Goal: Transaction & Acquisition: Purchase product/service

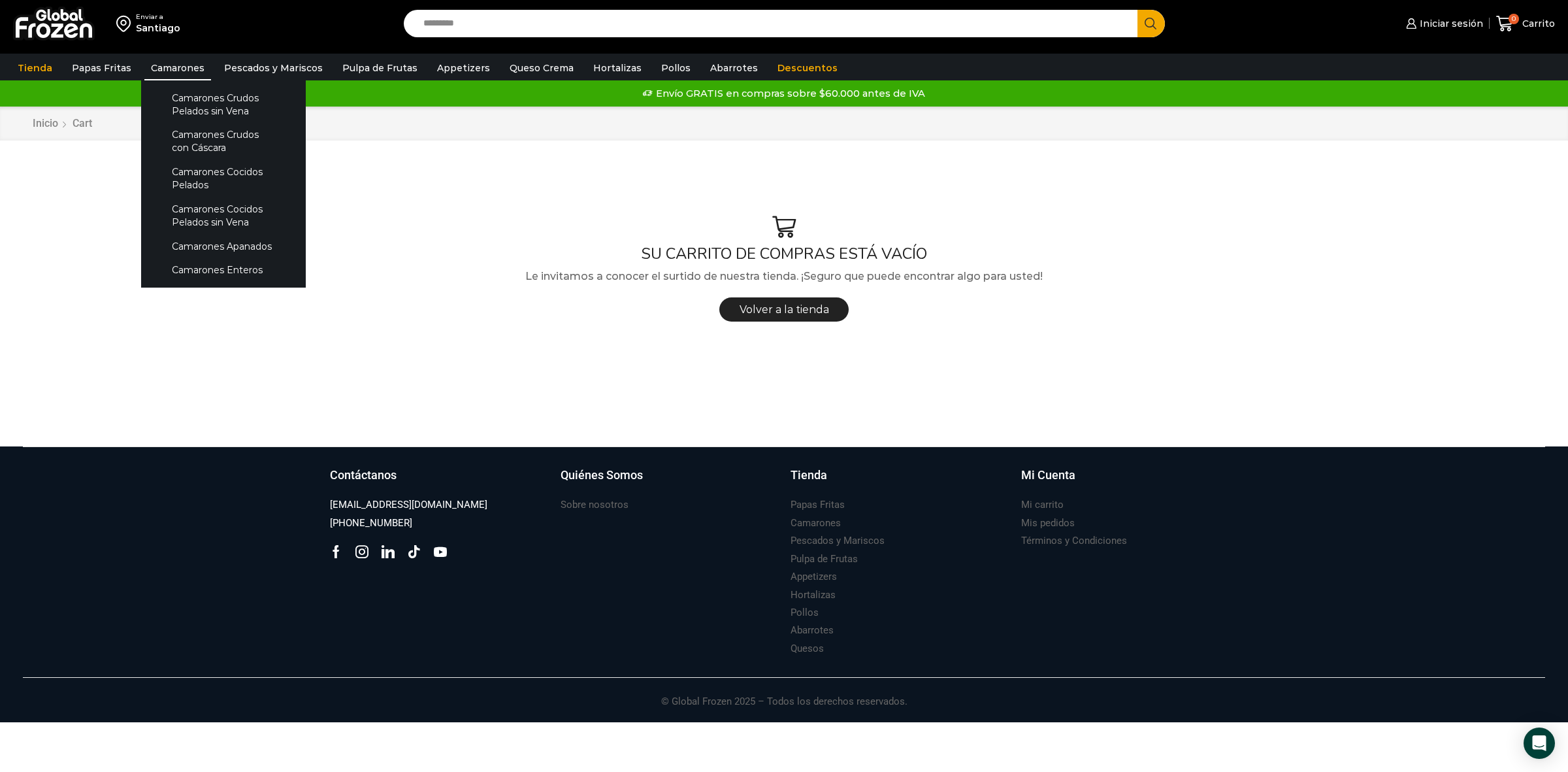
click at [167, 67] on link "Camarones" at bounding box center [177, 68] width 66 height 25
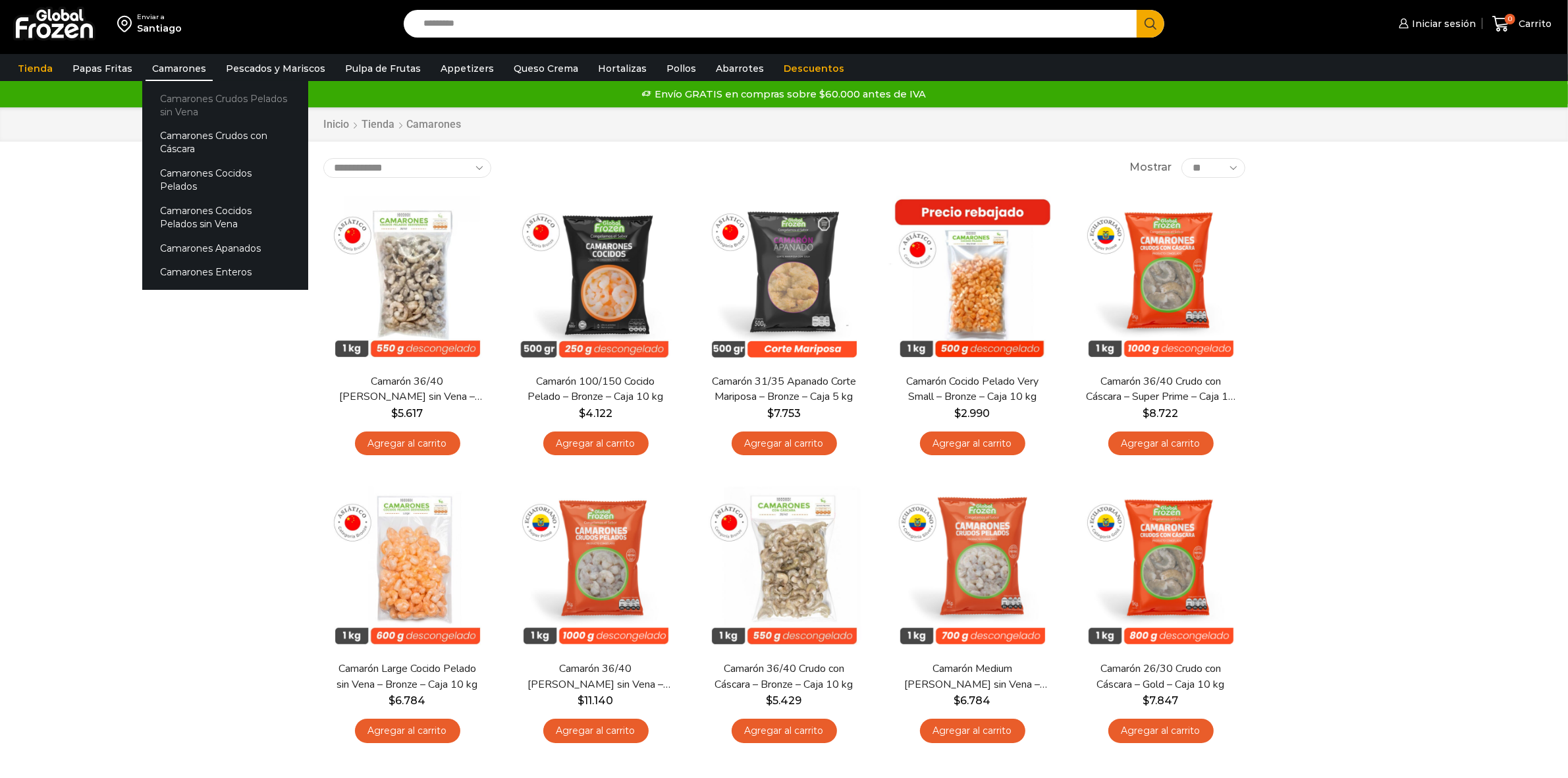
click at [179, 103] on link "Camarones Crudos Pelados sin Vena" at bounding box center [225, 105] width 166 height 38
click at [188, 113] on link "Camarones Crudos Pelados sin Vena" at bounding box center [225, 105] width 166 height 38
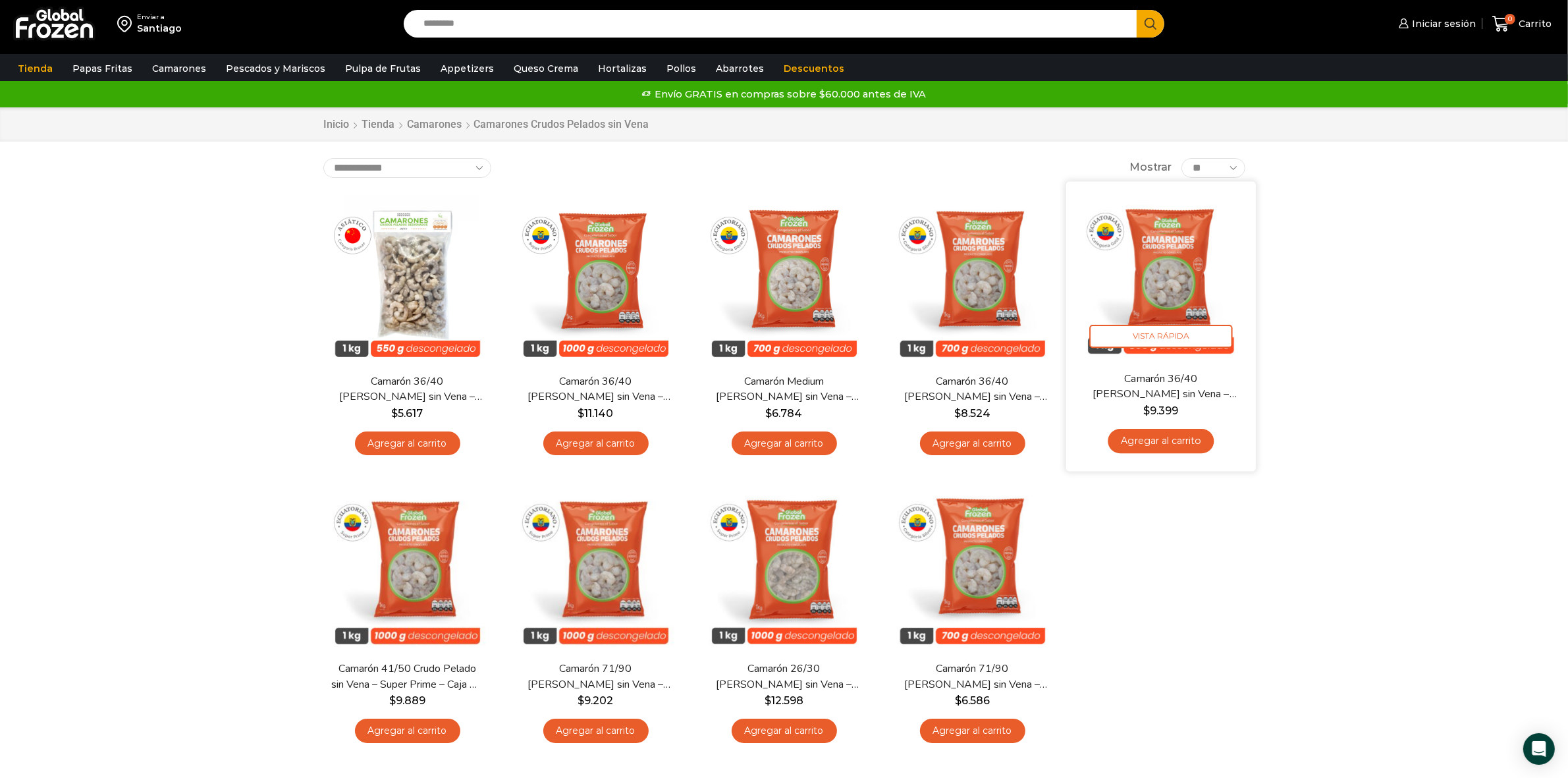
click at [1169, 439] on link "Agregar al carrito" at bounding box center [1160, 441] width 106 height 24
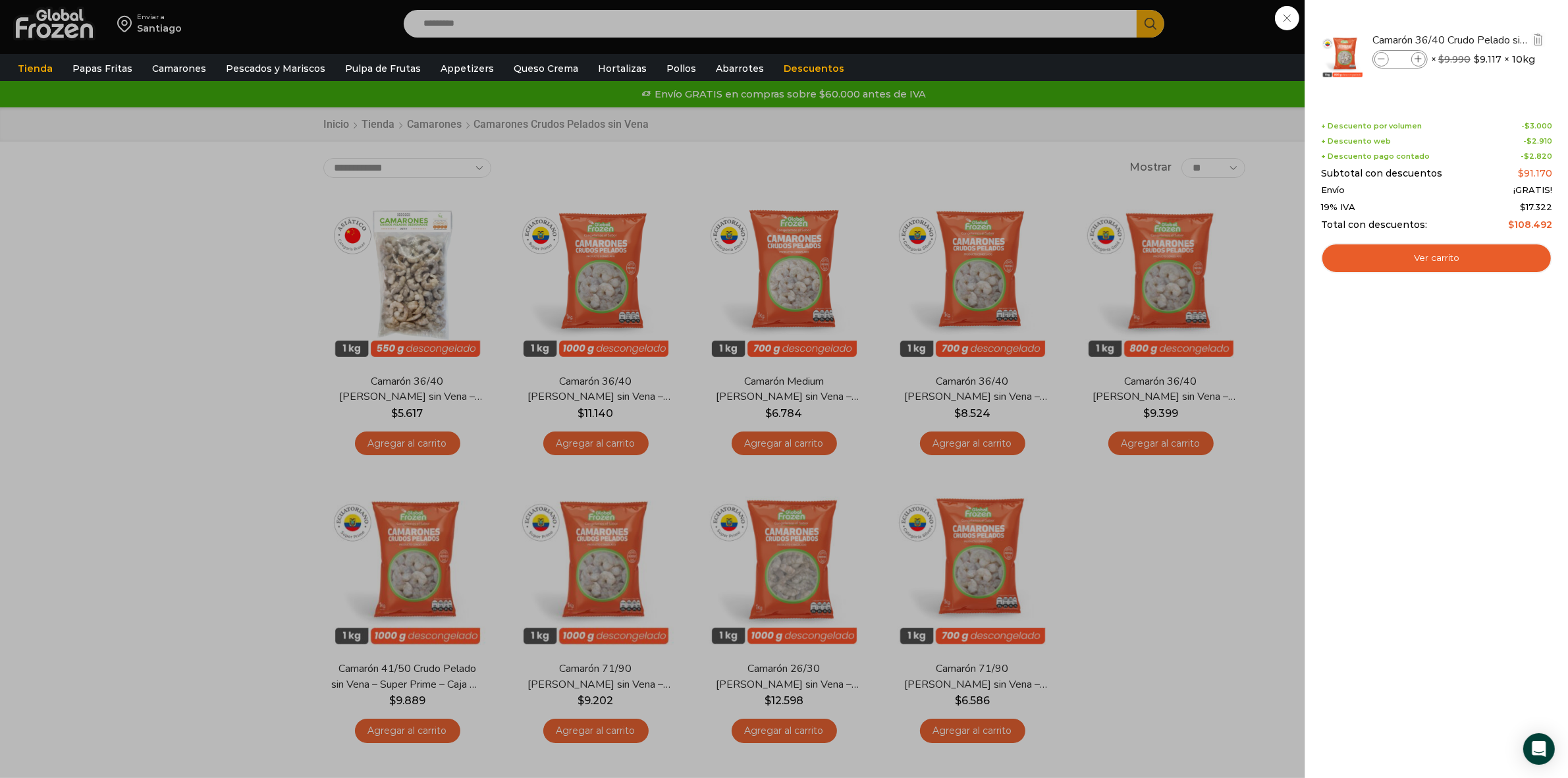
click at [1418, 57] on icon at bounding box center [1418, 60] width 7 height 7
type input "*"
click at [1489, 40] on div "1 Carrito 1 1 Shopping Cart *" at bounding box center [1521, 24] width 66 height 31
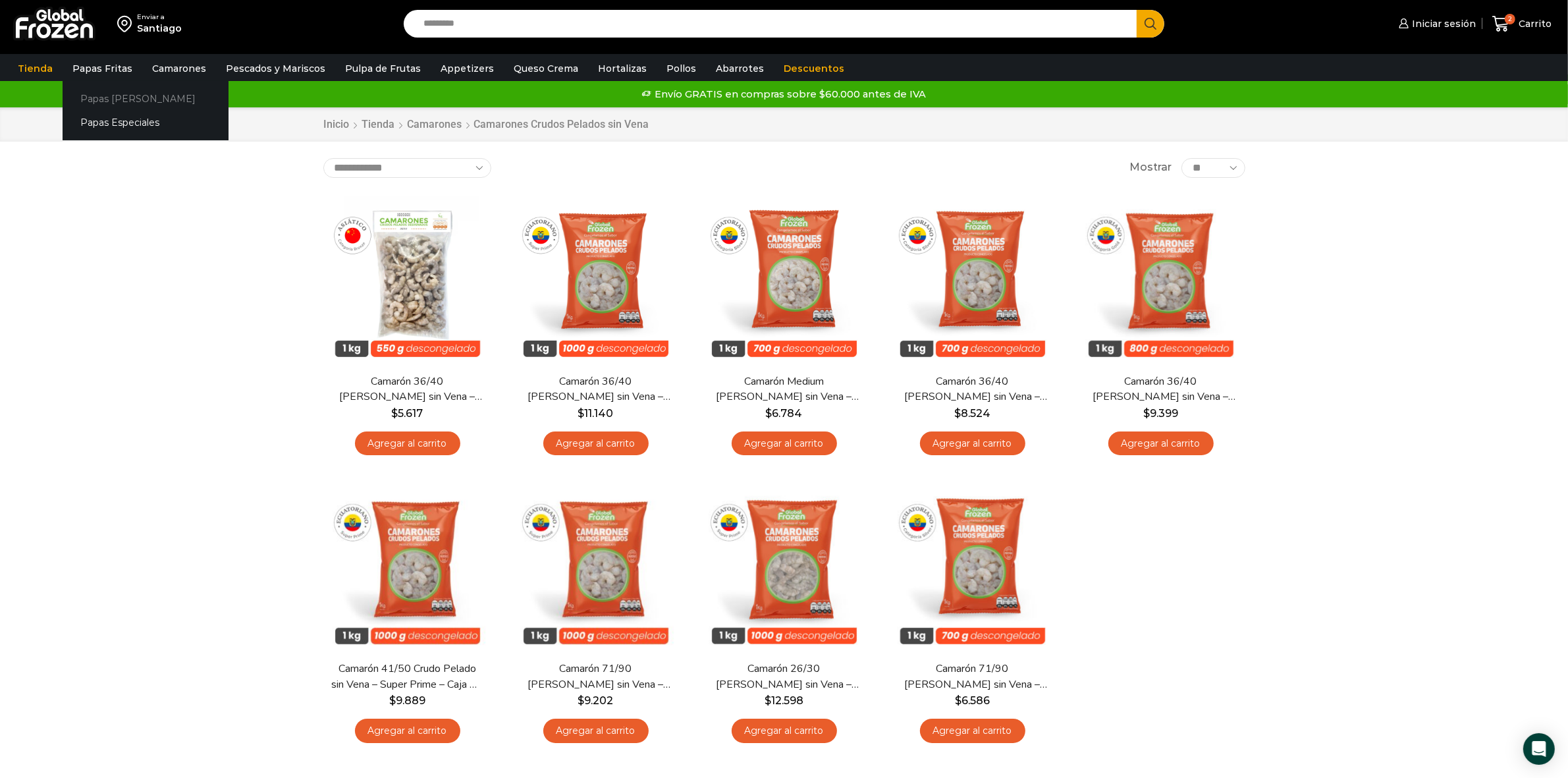
click at [112, 100] on link "Papas [PERSON_NAME]" at bounding box center [146, 98] width 166 height 24
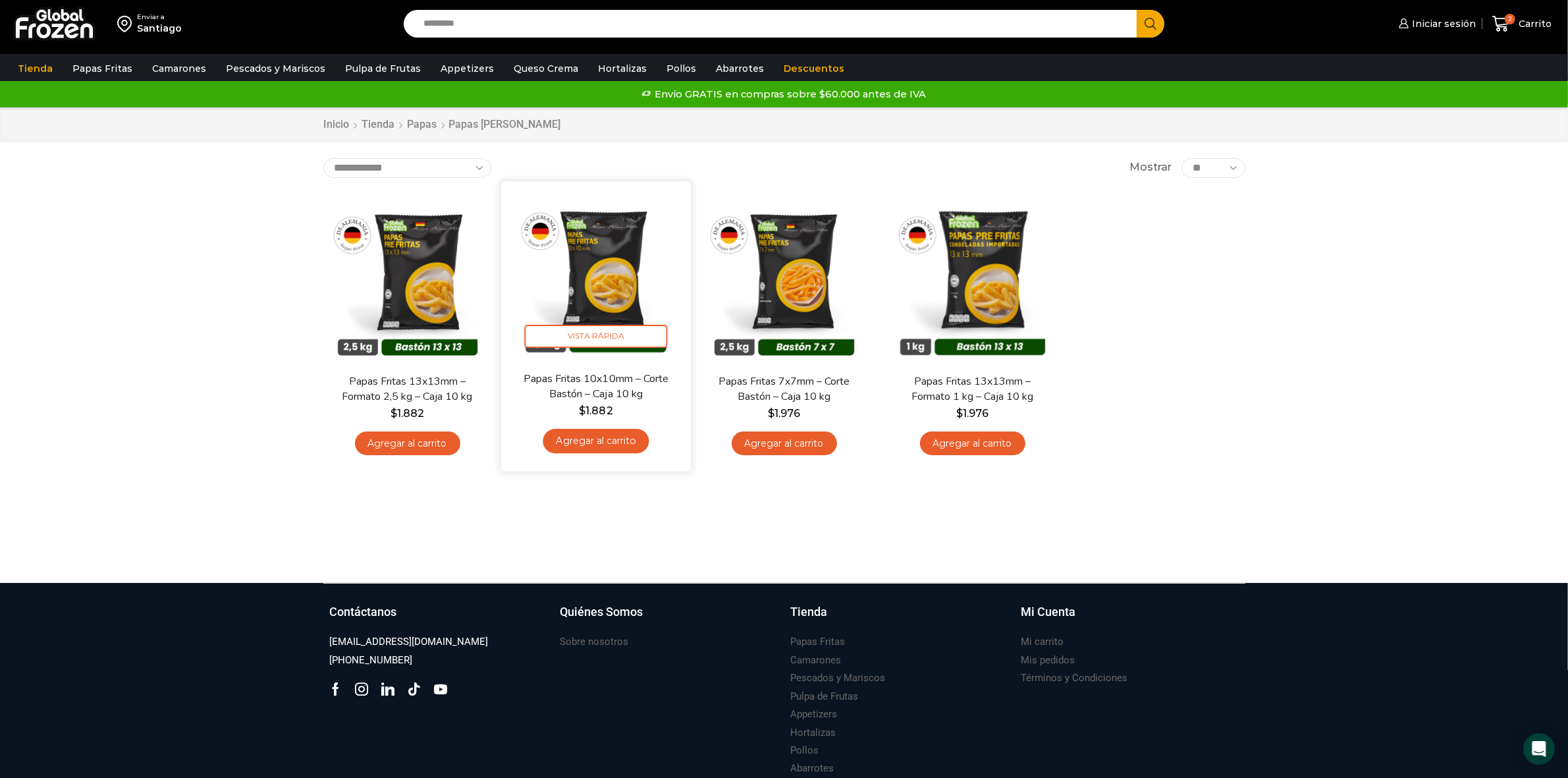
click at [619, 448] on link "Agregar al carrito" at bounding box center [596, 441] width 106 height 24
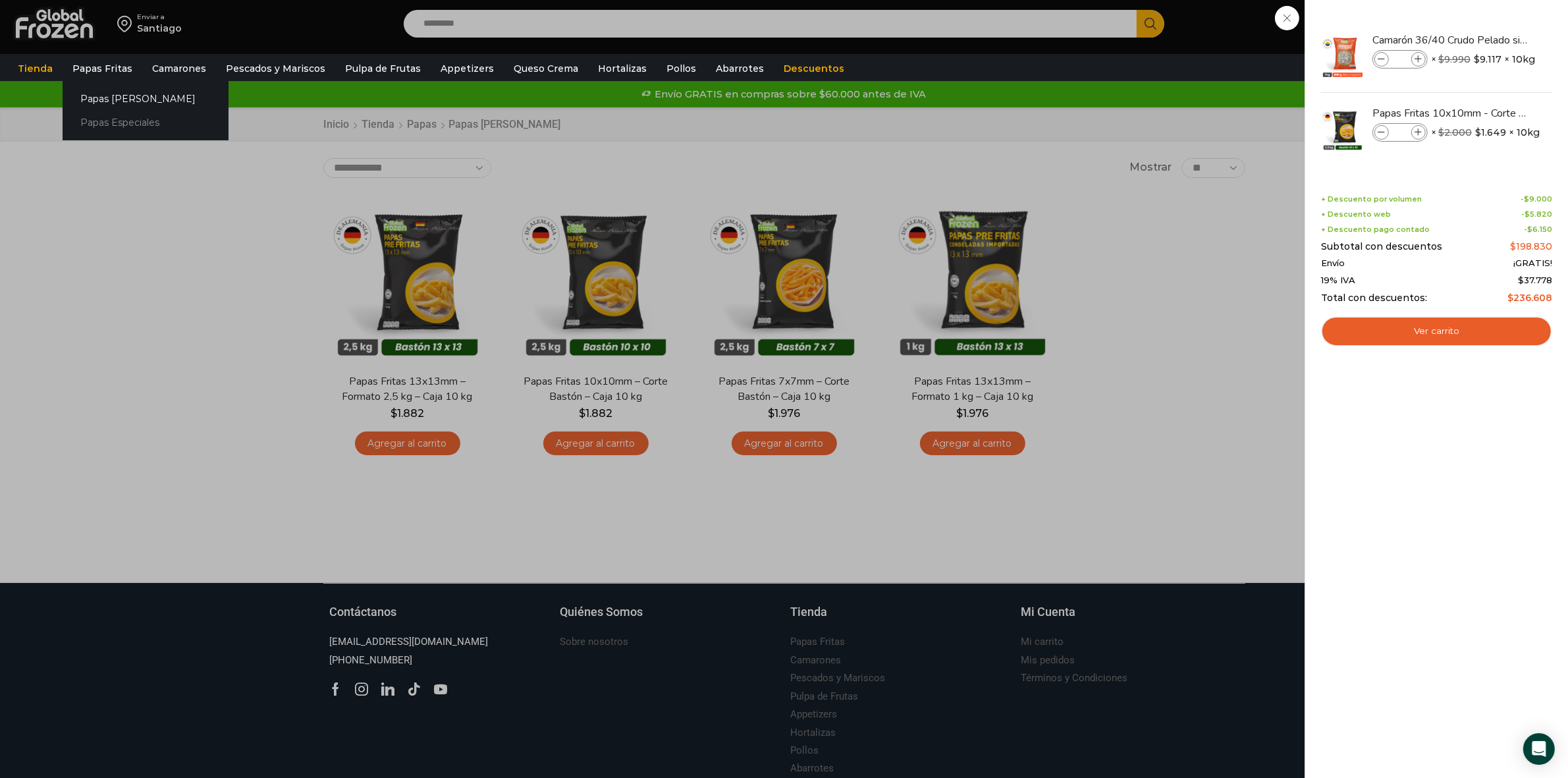
click at [96, 121] on link "Papas Especiales" at bounding box center [146, 122] width 166 height 24
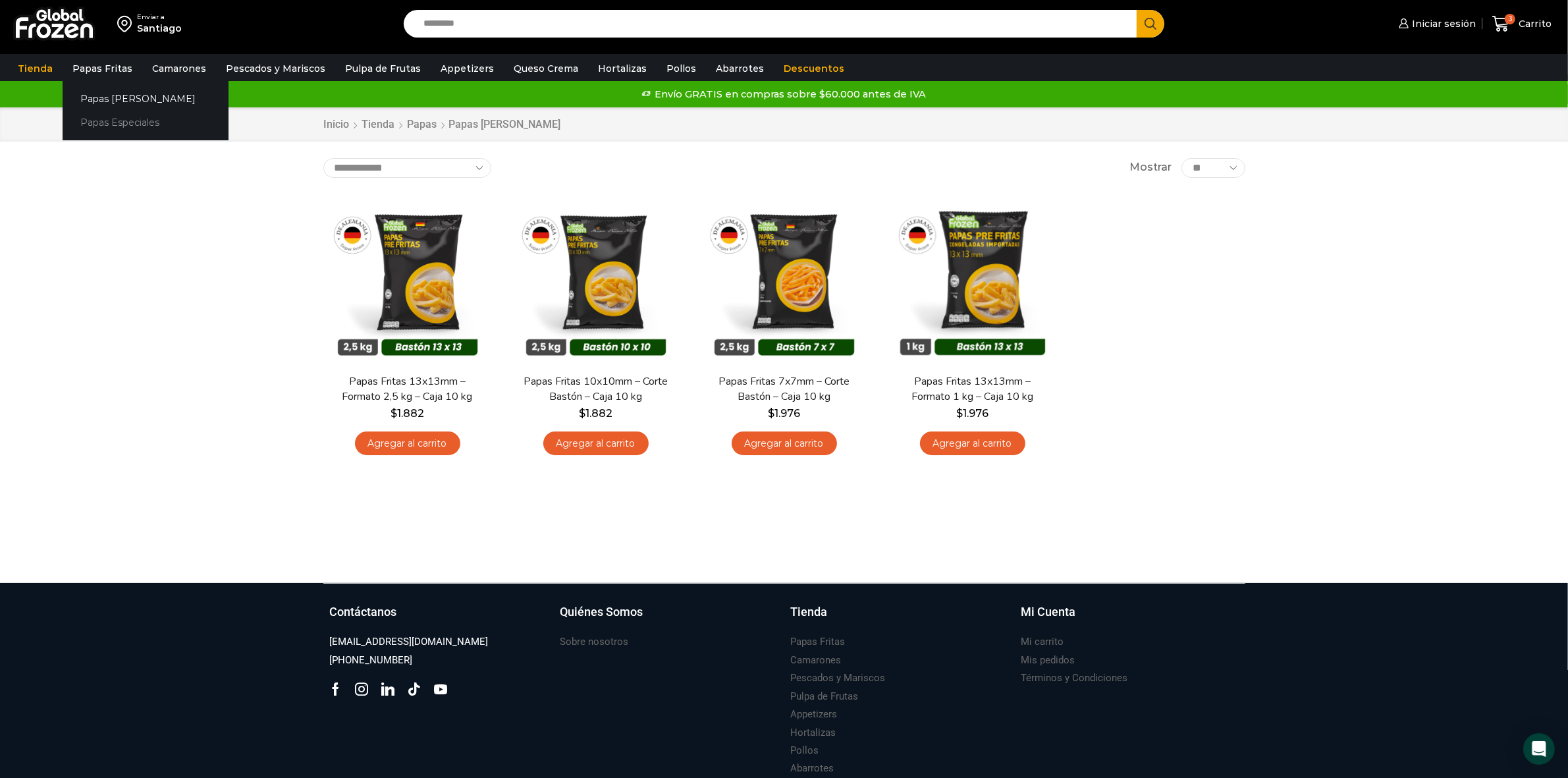
click at [103, 120] on link "Papas Especiales" at bounding box center [146, 122] width 166 height 24
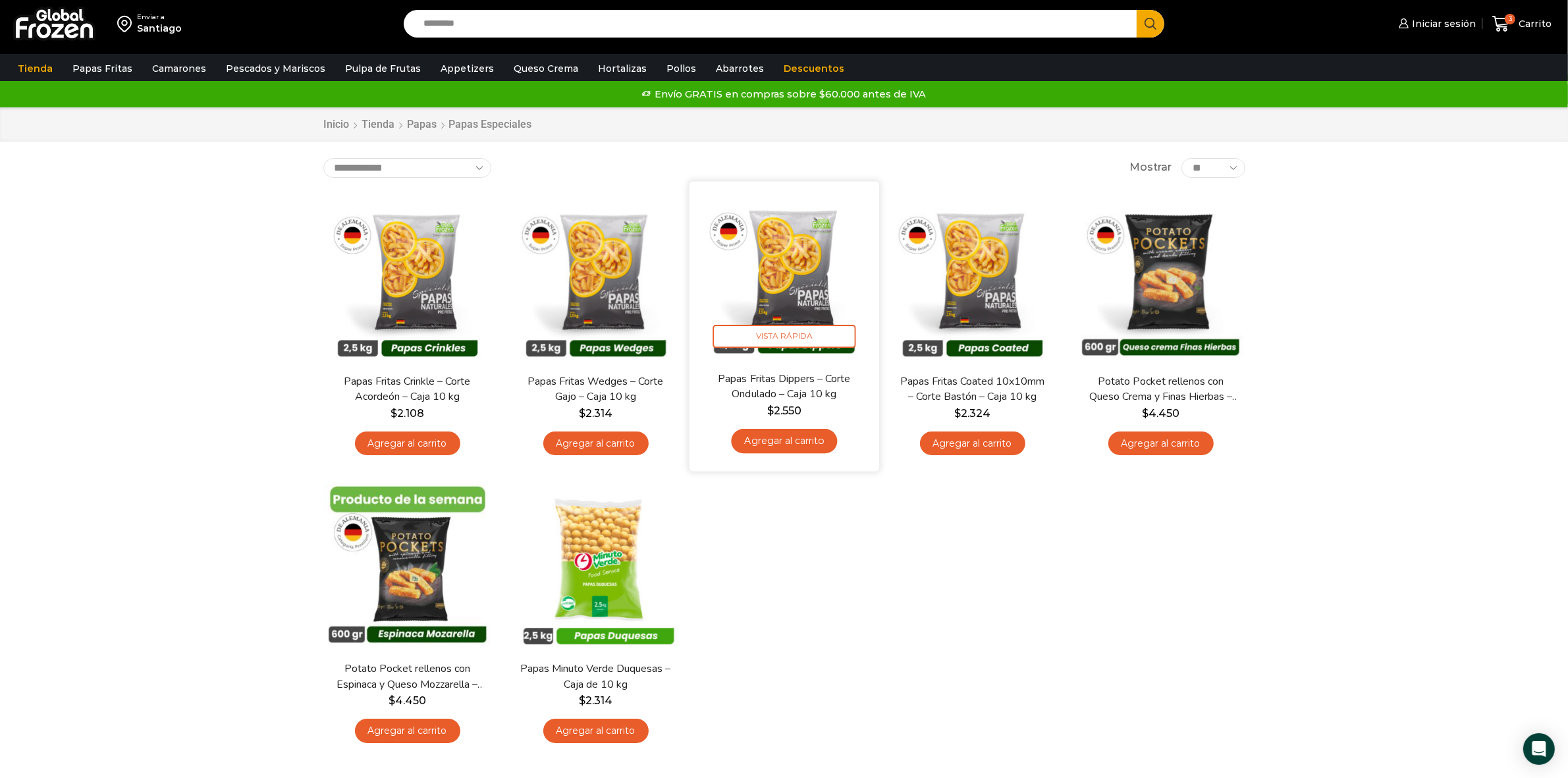
click at [802, 443] on link "Agregar al carrito" at bounding box center [784, 441] width 106 height 24
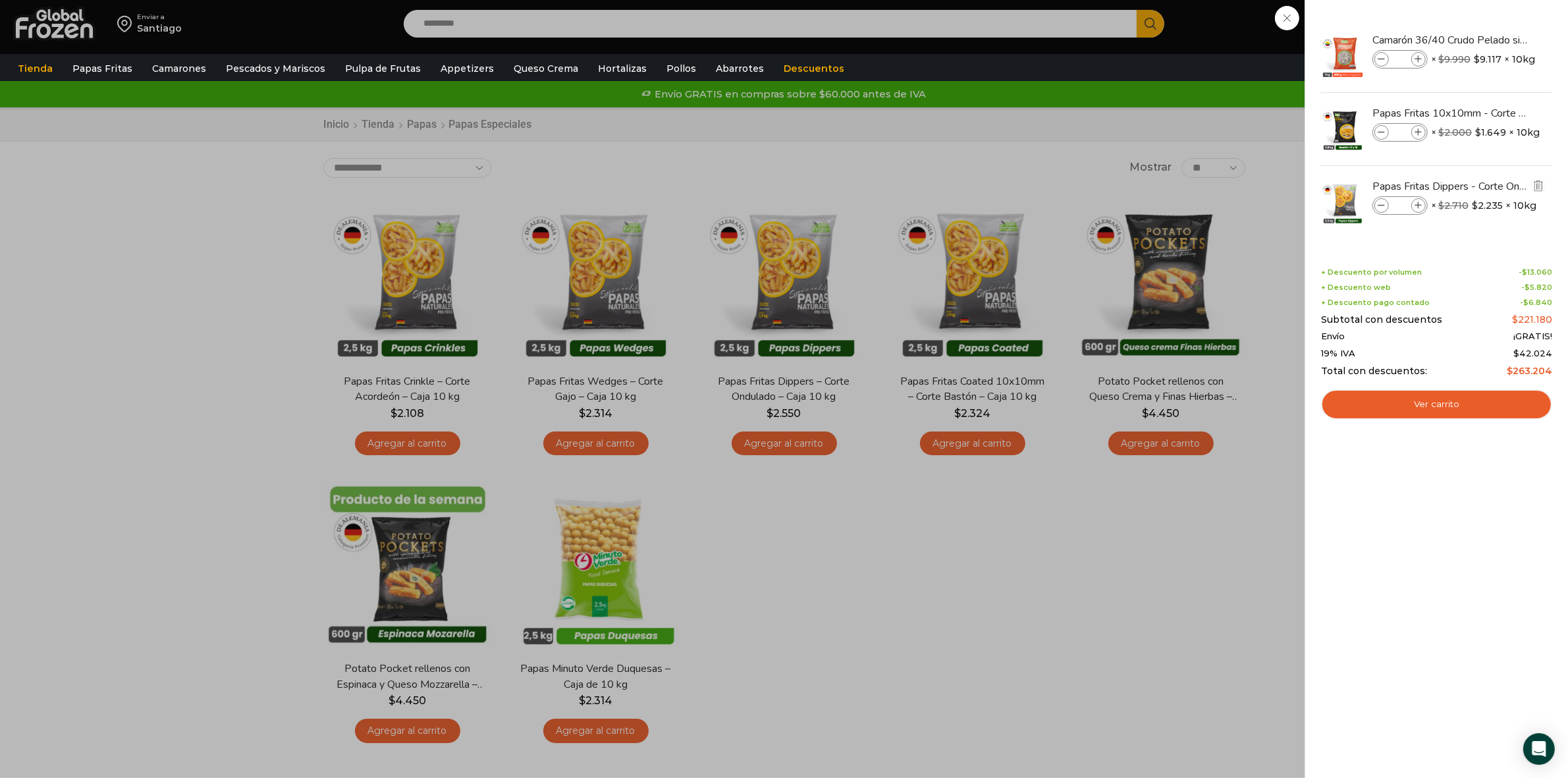
click at [1420, 206] on icon at bounding box center [1418, 205] width 7 height 7
type input "*"
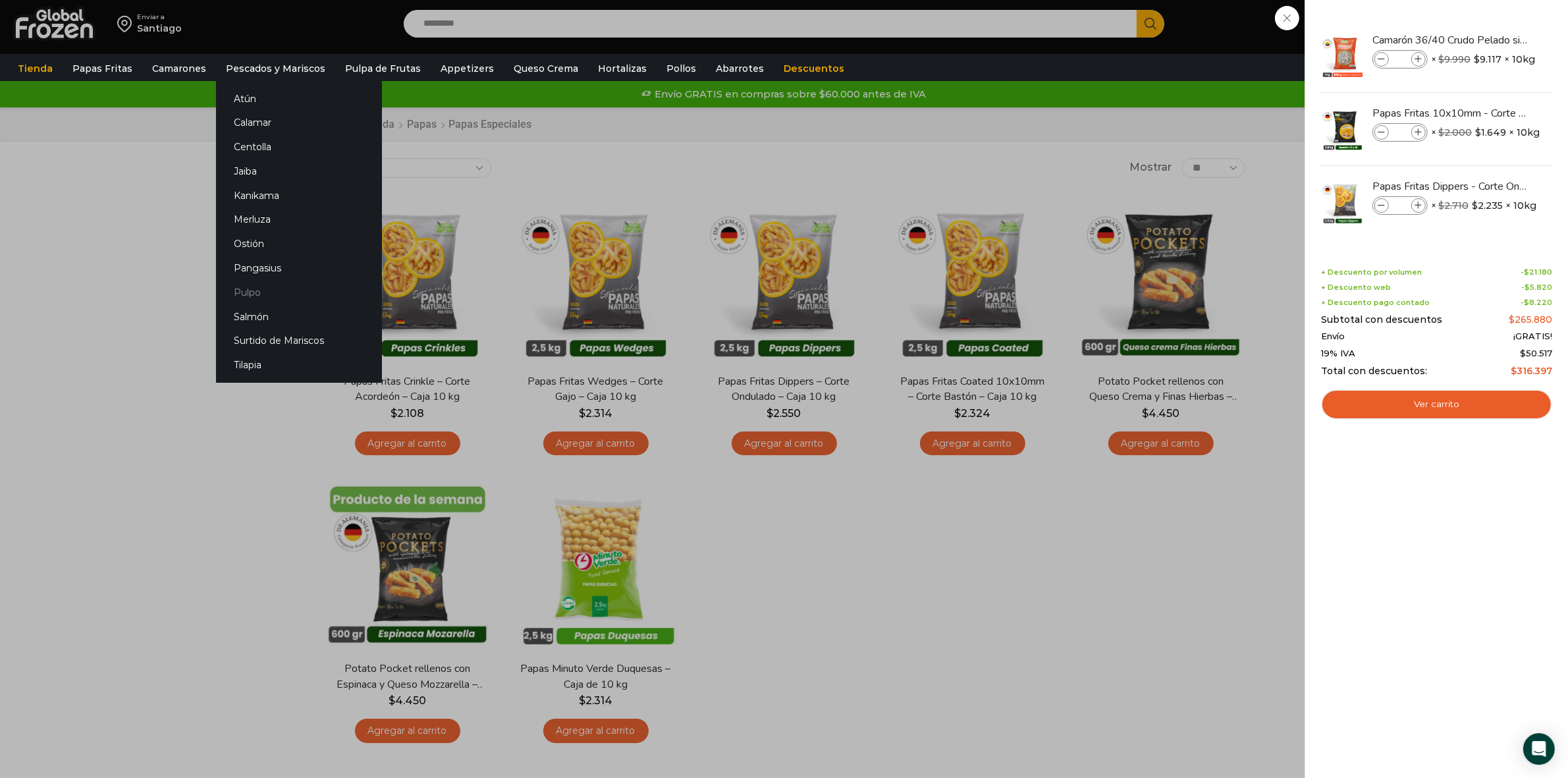
click at [248, 295] on link "Pulpo" at bounding box center [299, 292] width 166 height 24
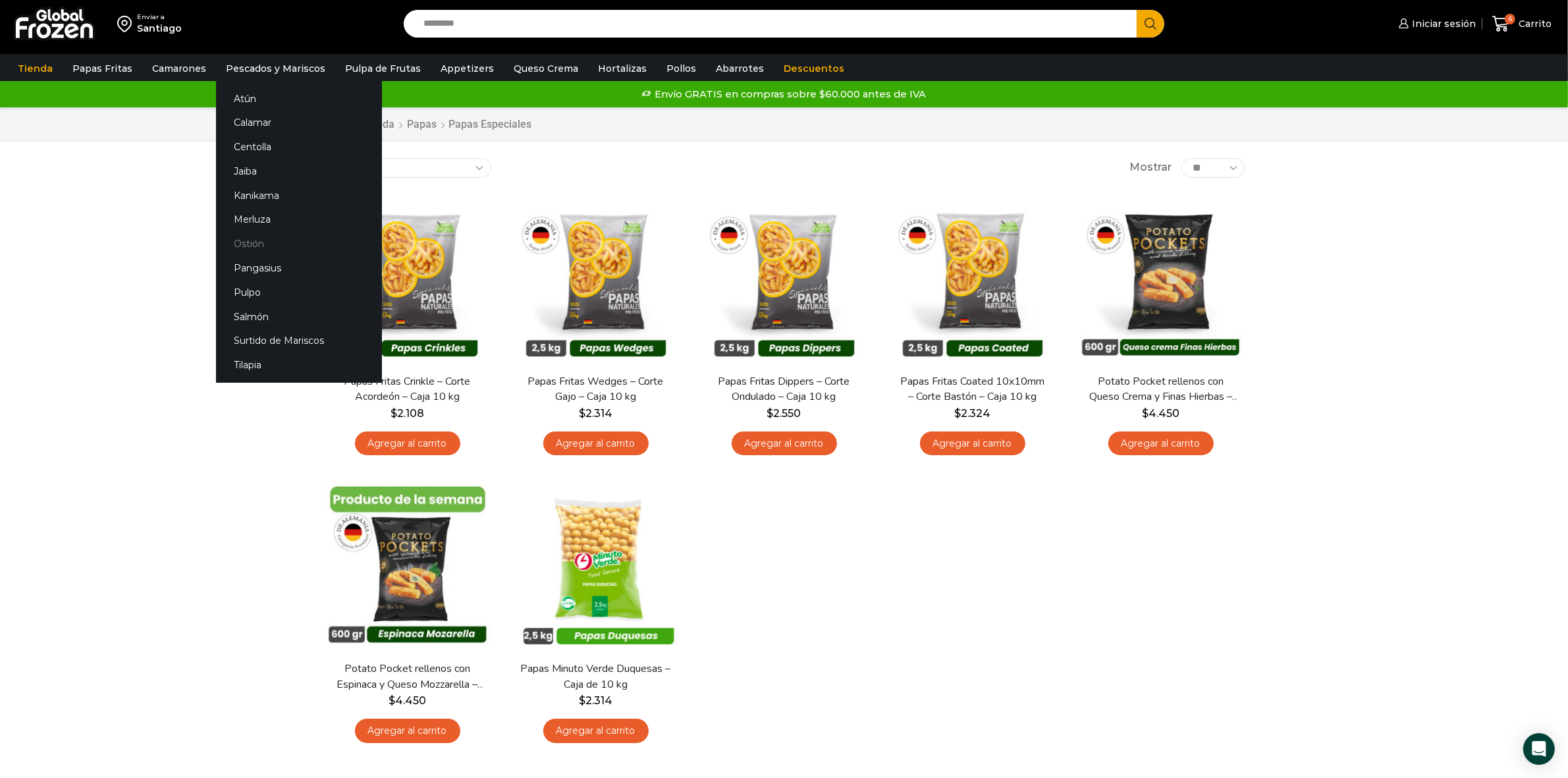
click at [249, 246] on link "Ostión" at bounding box center [299, 244] width 166 height 24
click at [252, 291] on link "Pulpo" at bounding box center [299, 292] width 166 height 24
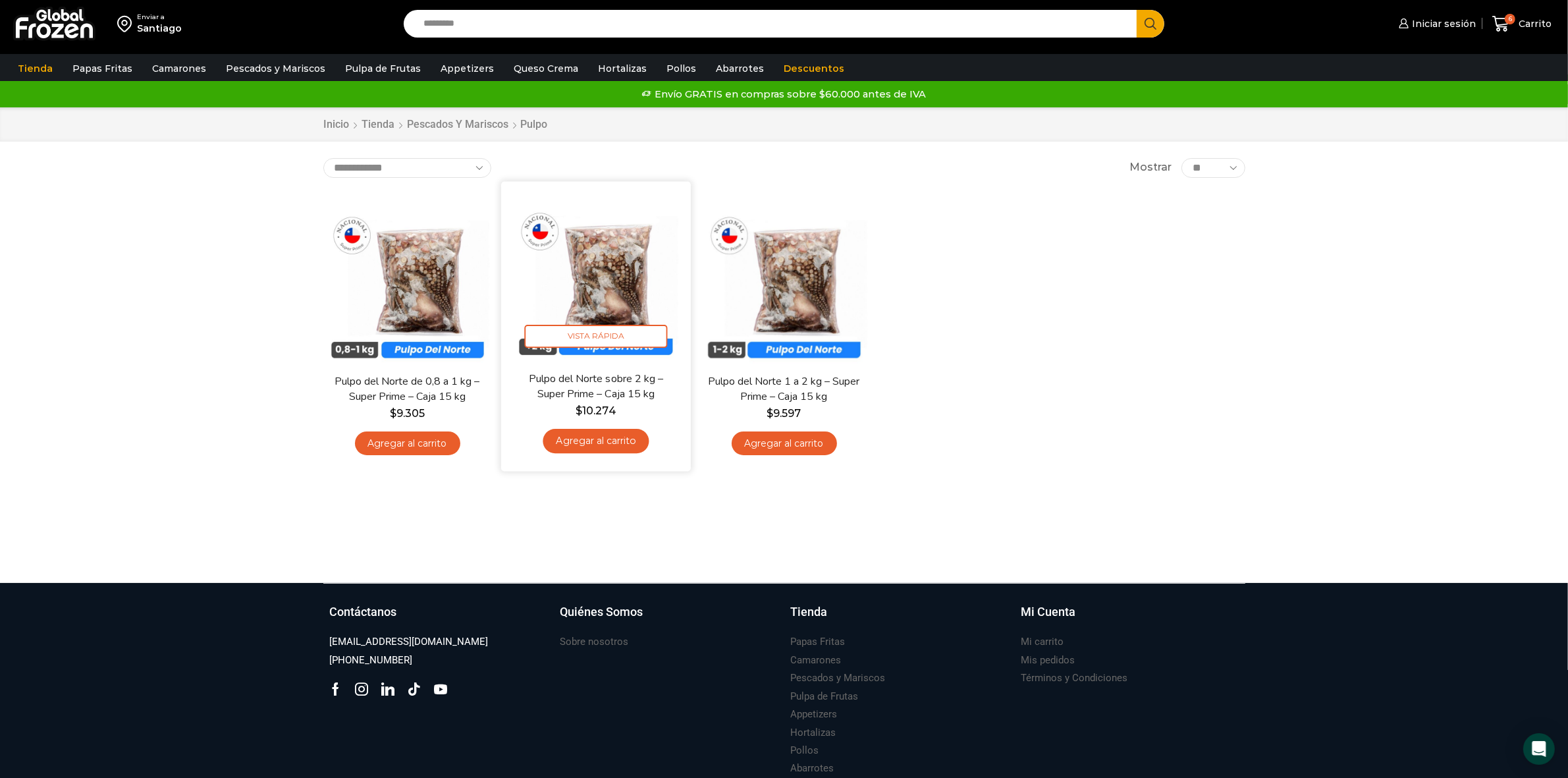
click at [593, 442] on link "Agregar al carrito" at bounding box center [596, 441] width 106 height 24
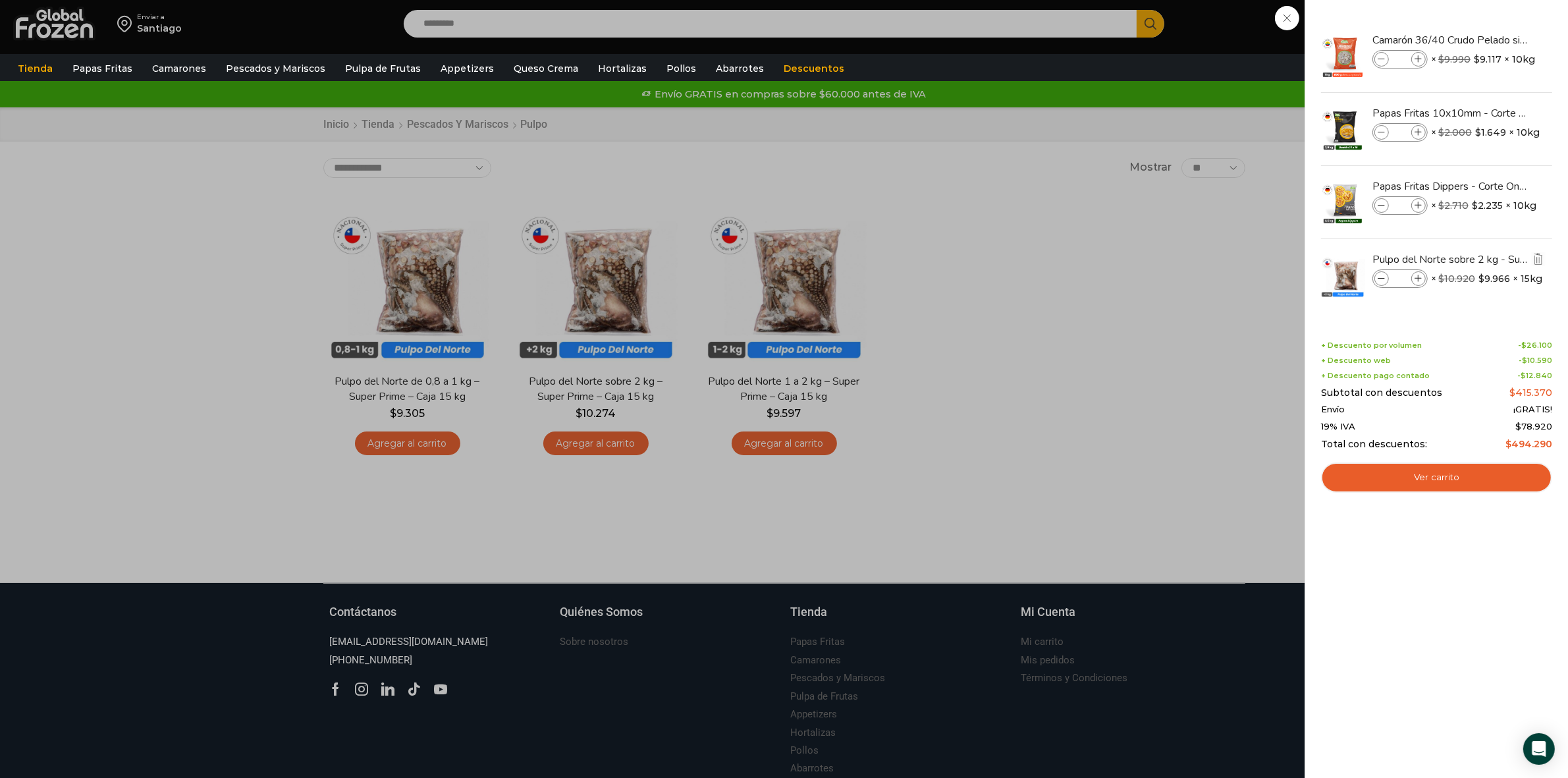
click at [1418, 279] on icon at bounding box center [1418, 279] width 7 height 7
type input "*"
click at [1418, 279] on icon at bounding box center [1418, 279] width 7 height 7
type input "*"
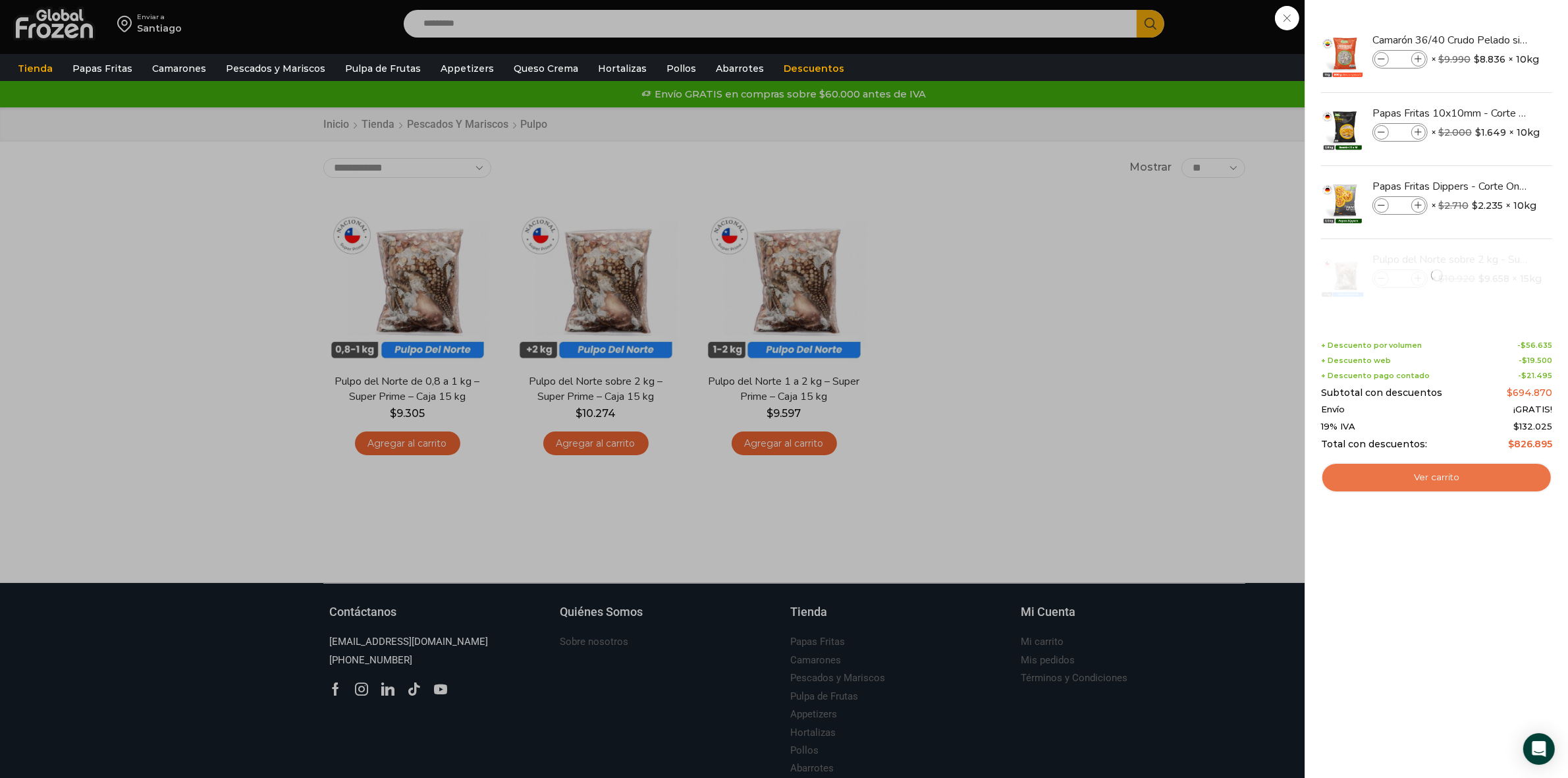
click at [1432, 478] on link "Ver carrito" at bounding box center [1436, 477] width 231 height 30
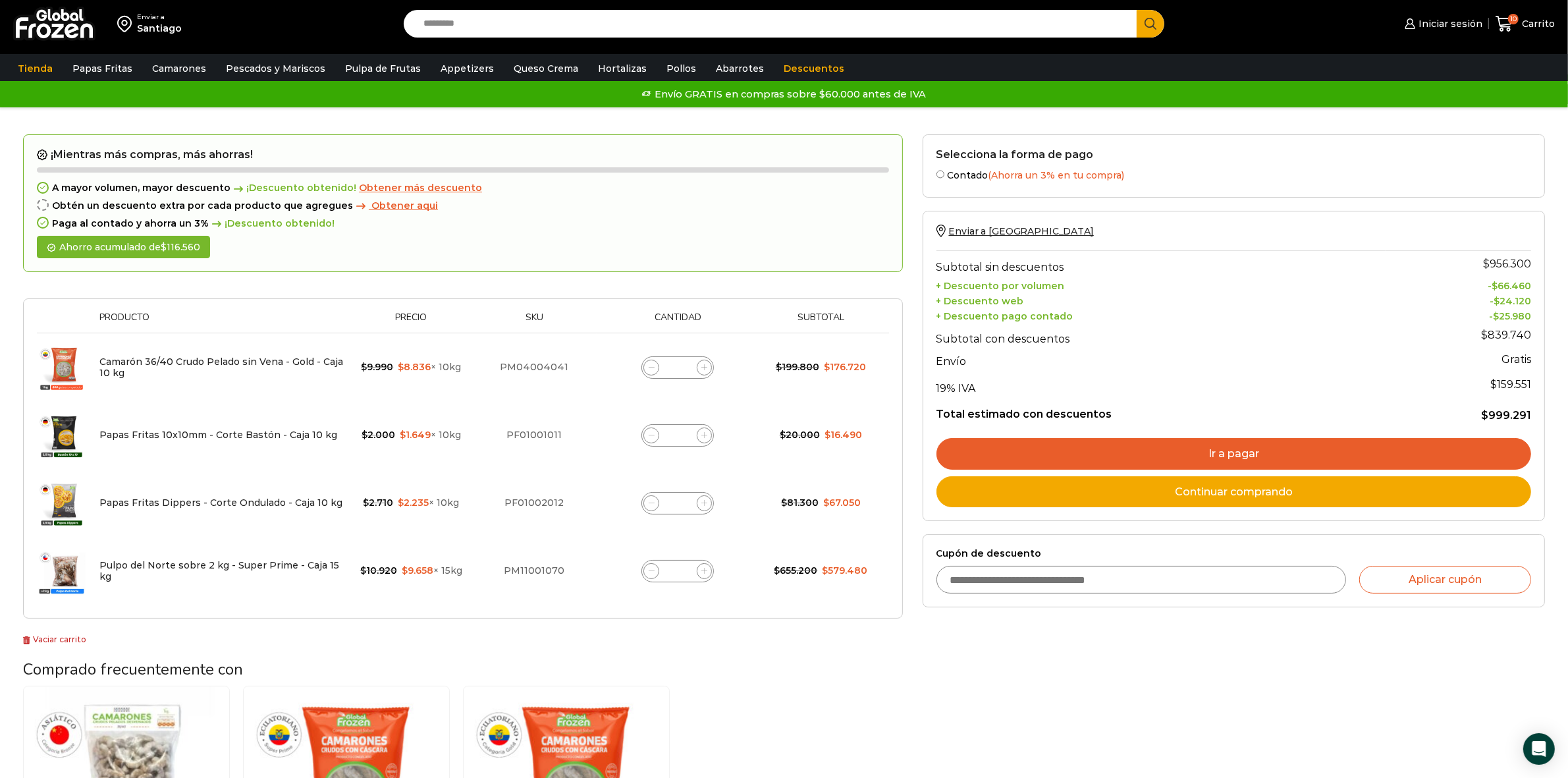
click at [1126, 453] on link "Ir a pagar" at bounding box center [1234, 454] width 594 height 32
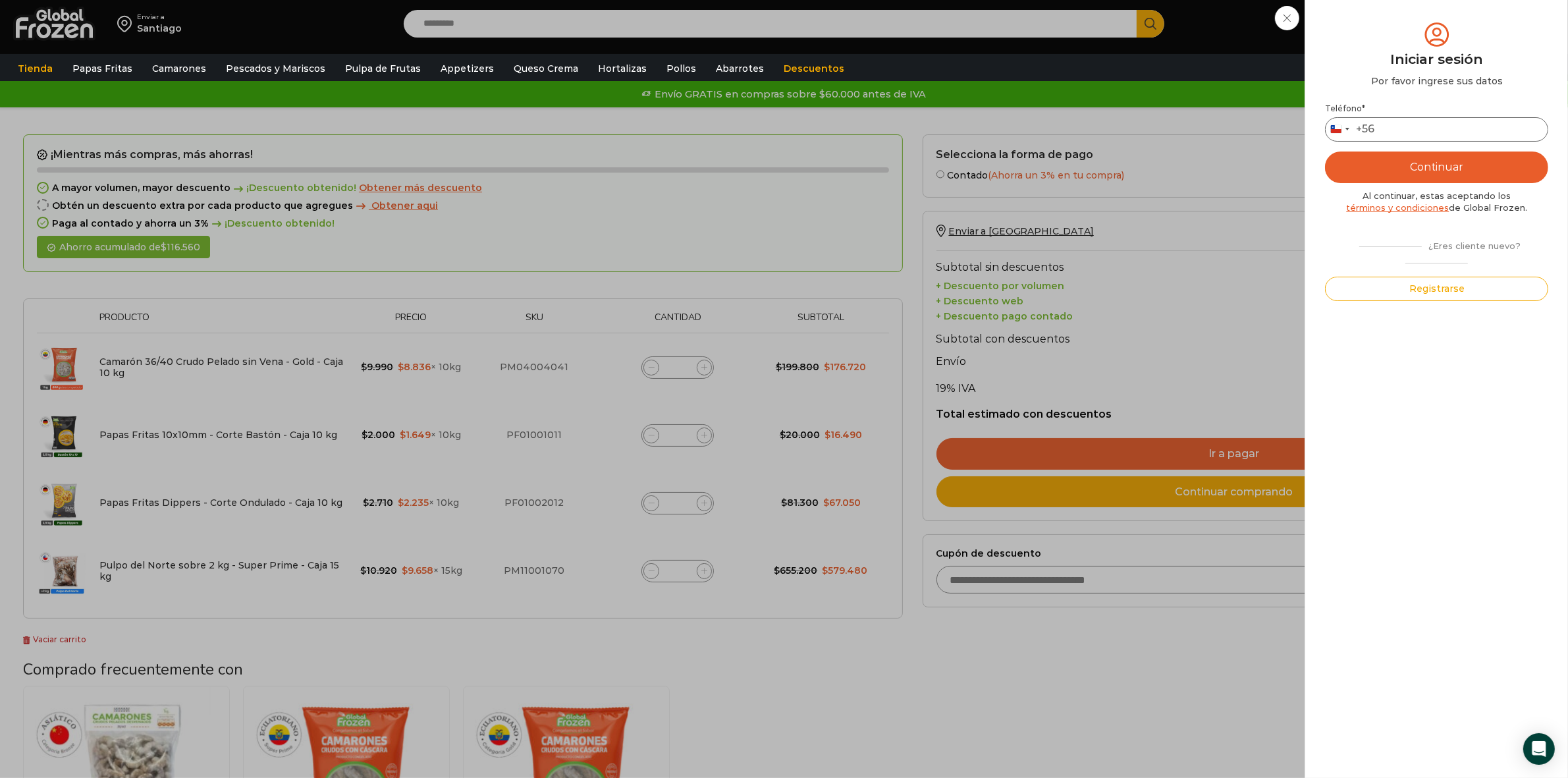
click at [1459, 135] on input "Teléfono *" at bounding box center [1436, 129] width 223 height 24
type input "*********"
click at [1449, 175] on button "Continuar" at bounding box center [1436, 168] width 223 height 32
click at [1338, 132] on input "text" at bounding box center [1343, 128] width 32 height 24
type input "*"
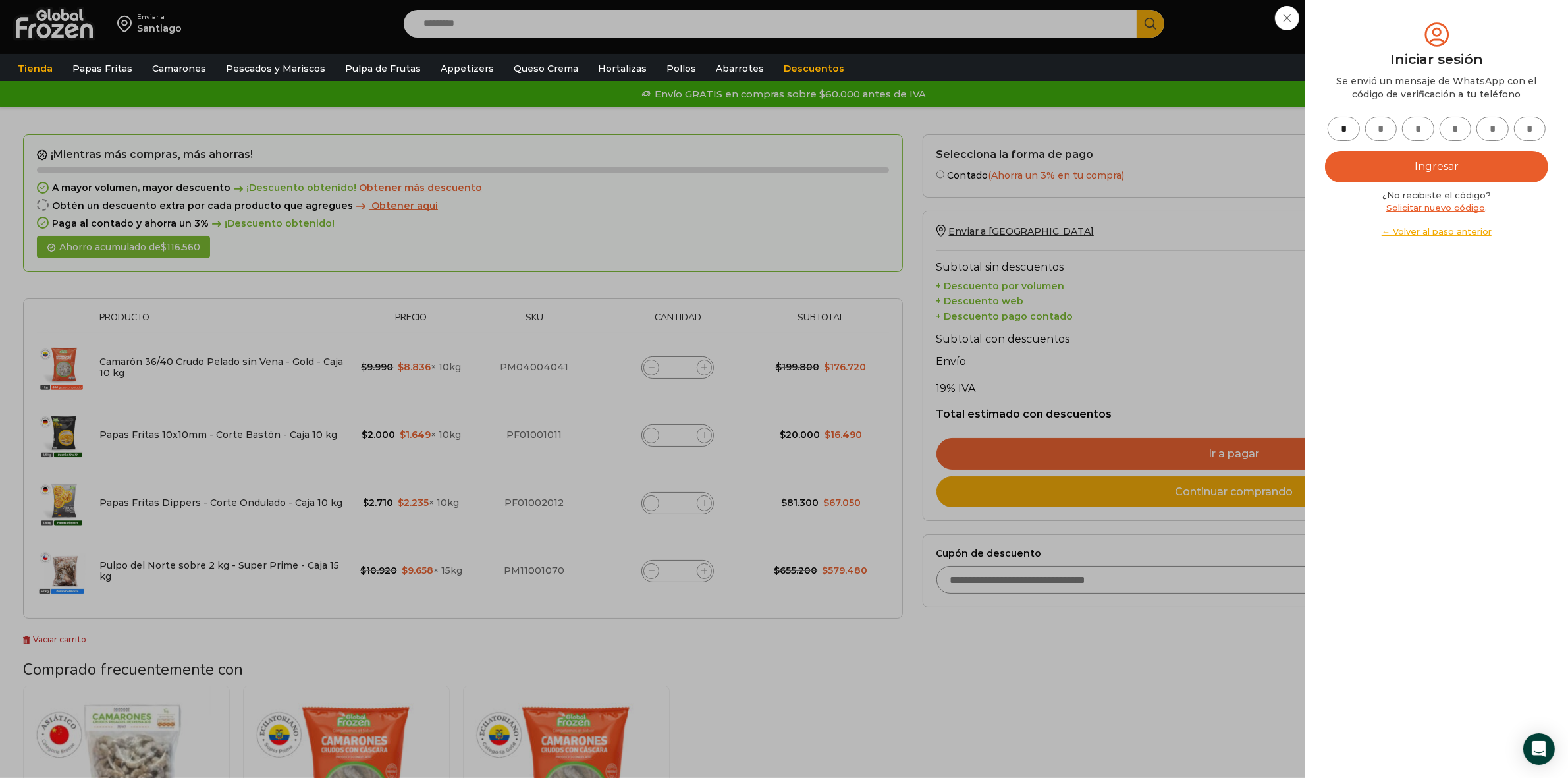
type input "*"
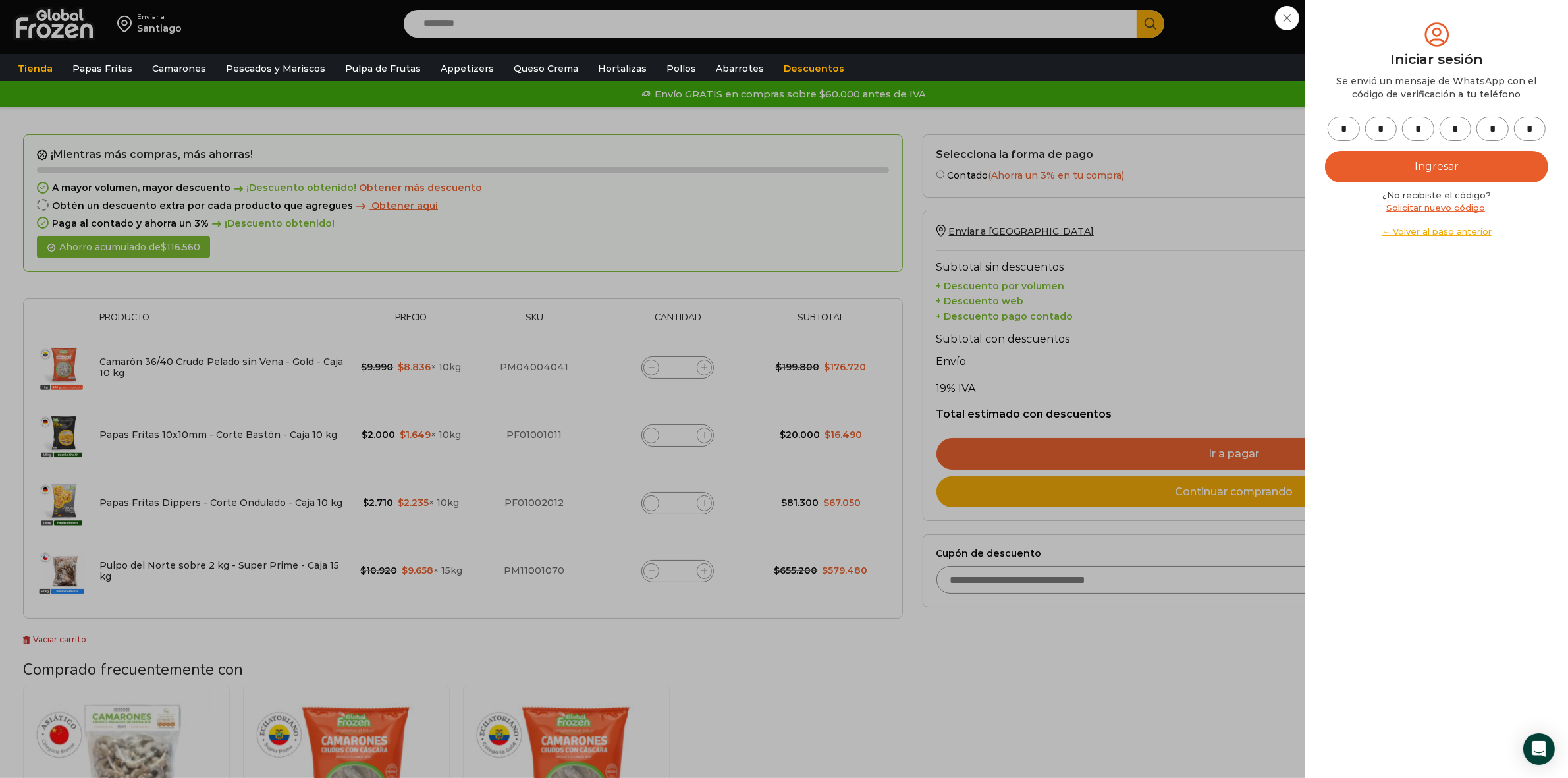
click at [1439, 154] on button "Ingresar" at bounding box center [1436, 167] width 223 height 32
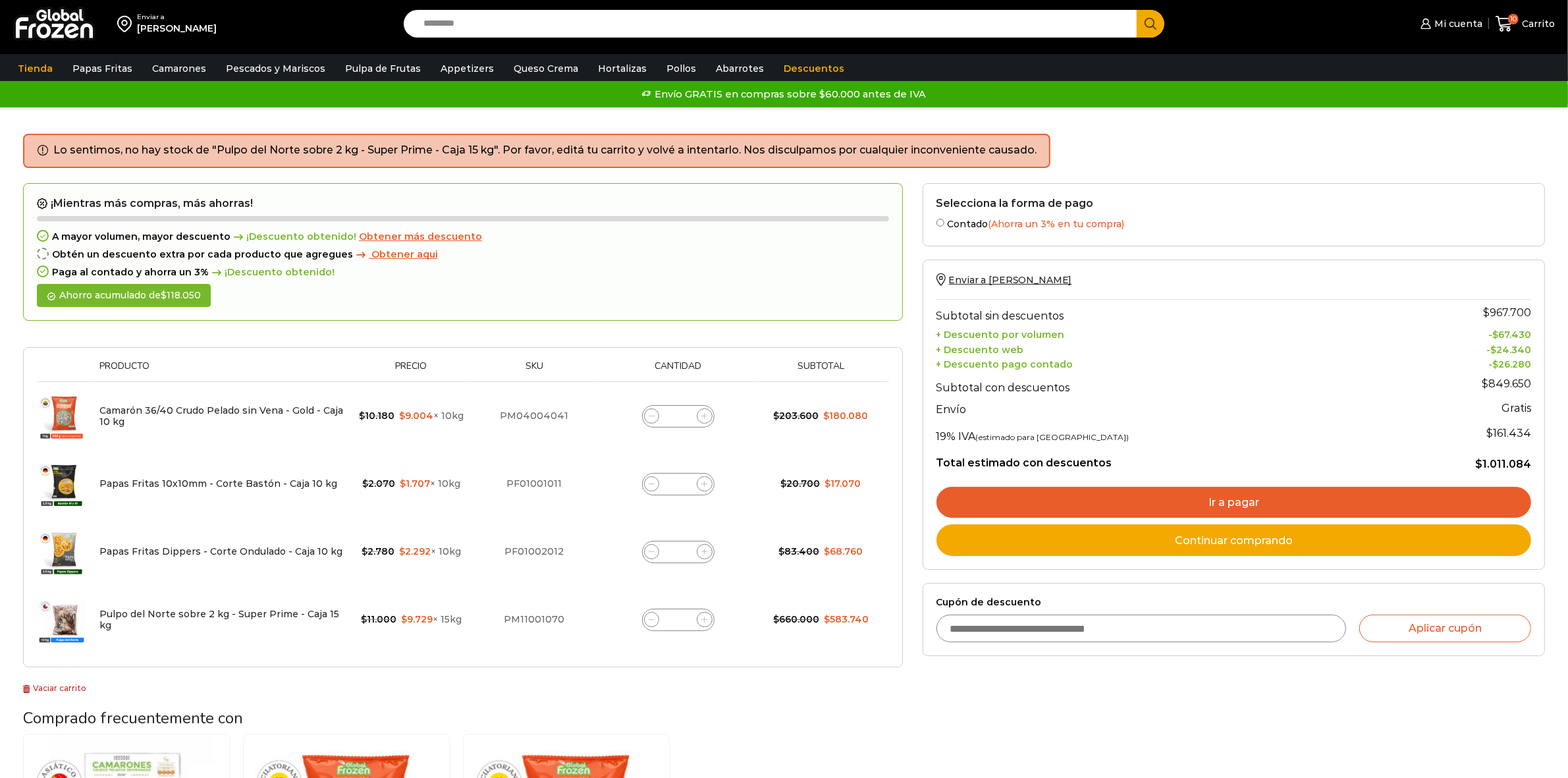
click at [1196, 507] on link "Ir a pagar" at bounding box center [1234, 503] width 594 height 32
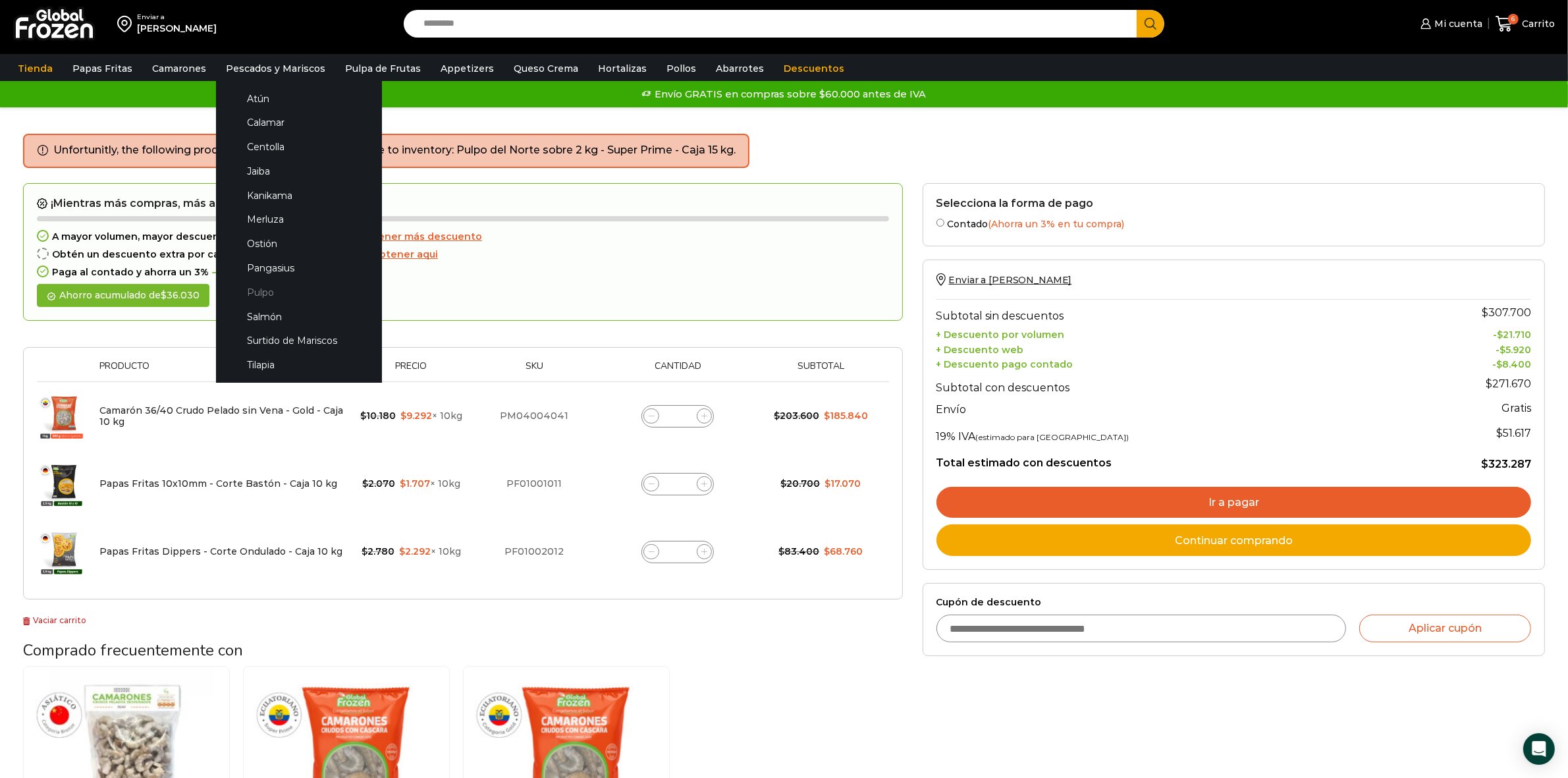
click at [262, 292] on link "Pulpo" at bounding box center [299, 292] width 140 height 24
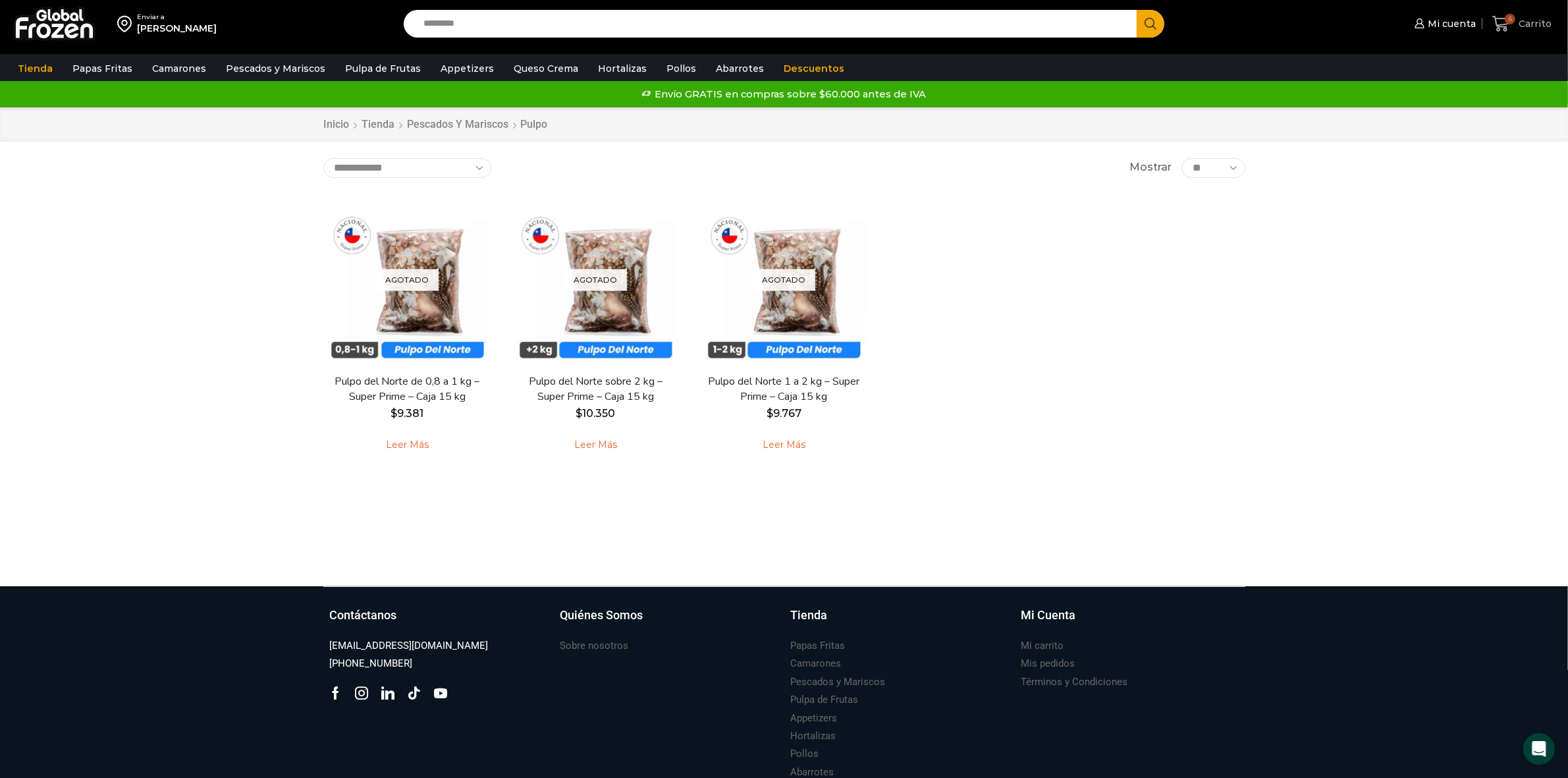
click at [1521, 23] on span "Carrito" at bounding box center [1533, 24] width 36 height 13
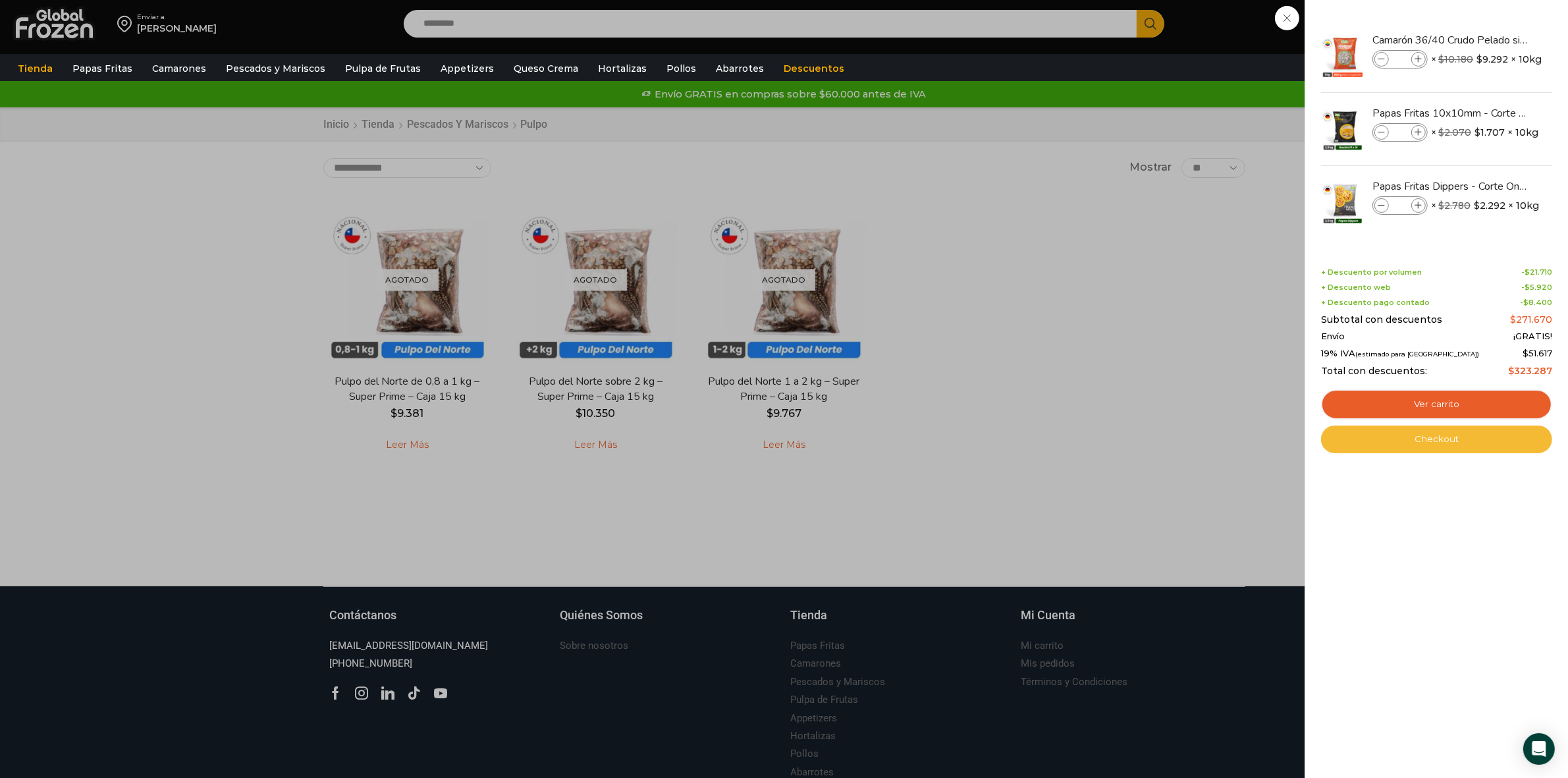
click at [1429, 432] on link "Checkout" at bounding box center [1436, 440] width 231 height 28
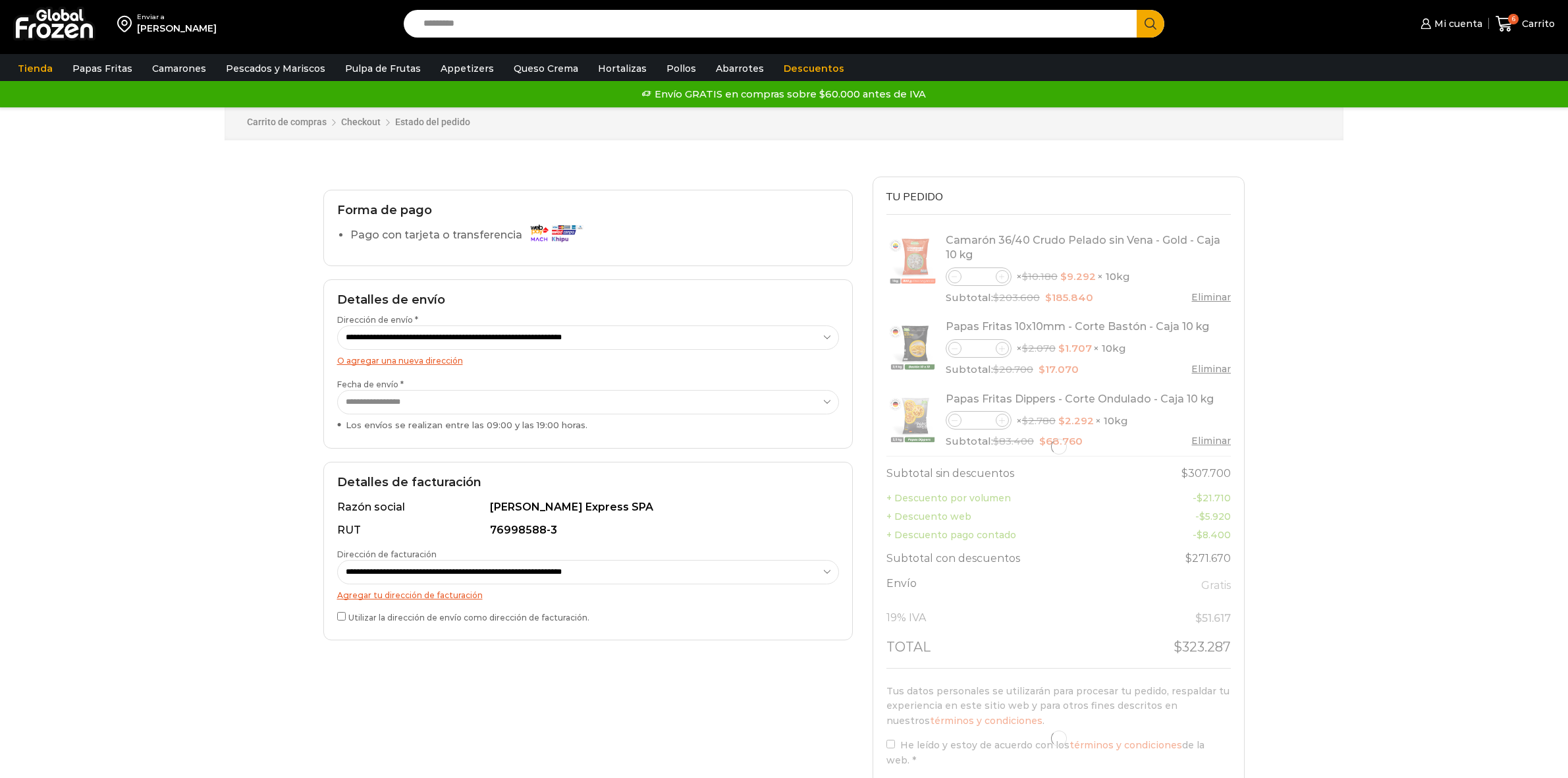
select select "*"
click at [498, 573] on select "**********" at bounding box center [588, 572] width 502 height 24
select select "*"
click at [337, 561] on select "**********" at bounding box center [588, 572] width 502 height 24
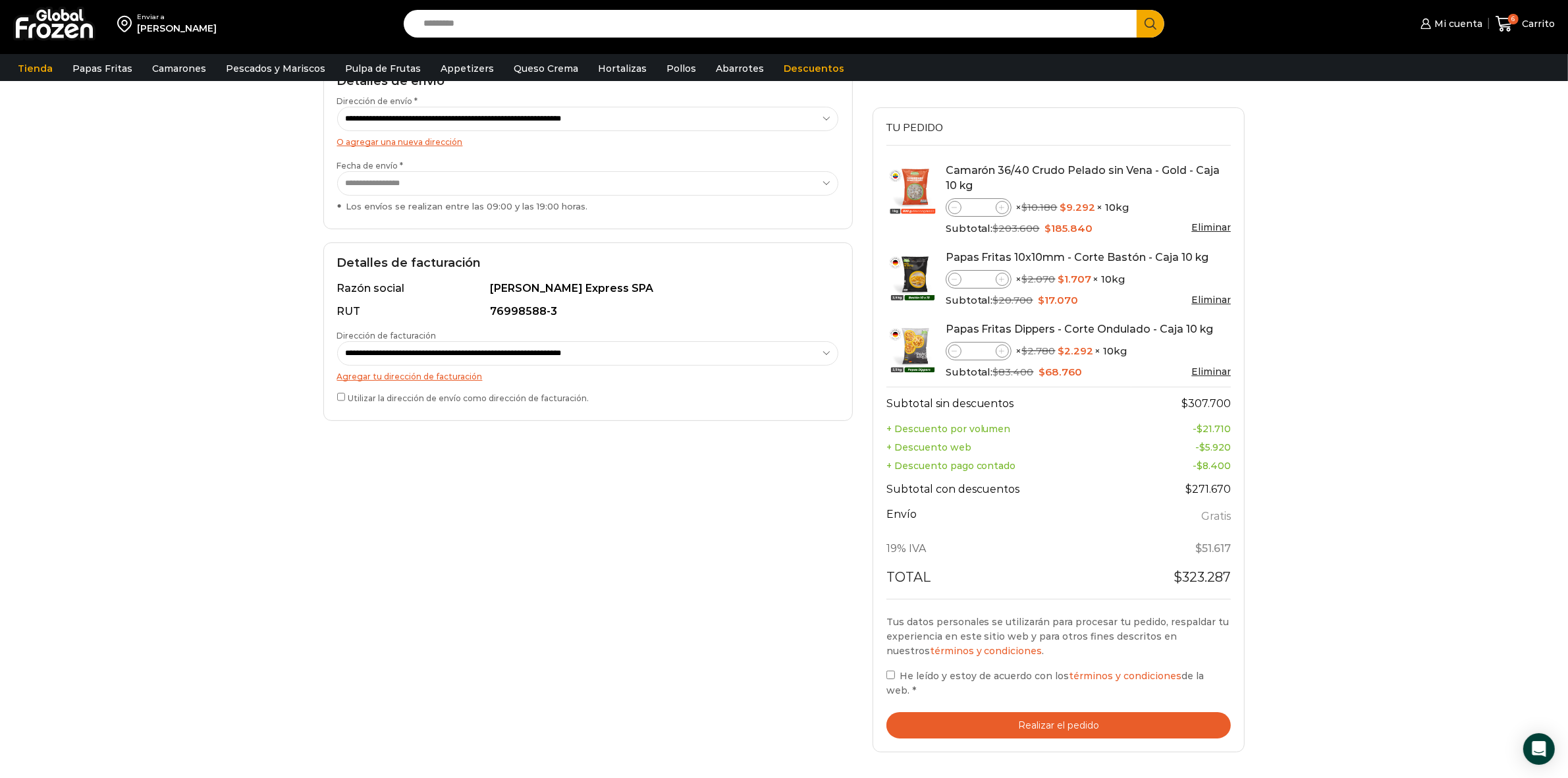
scroll to position [329, 0]
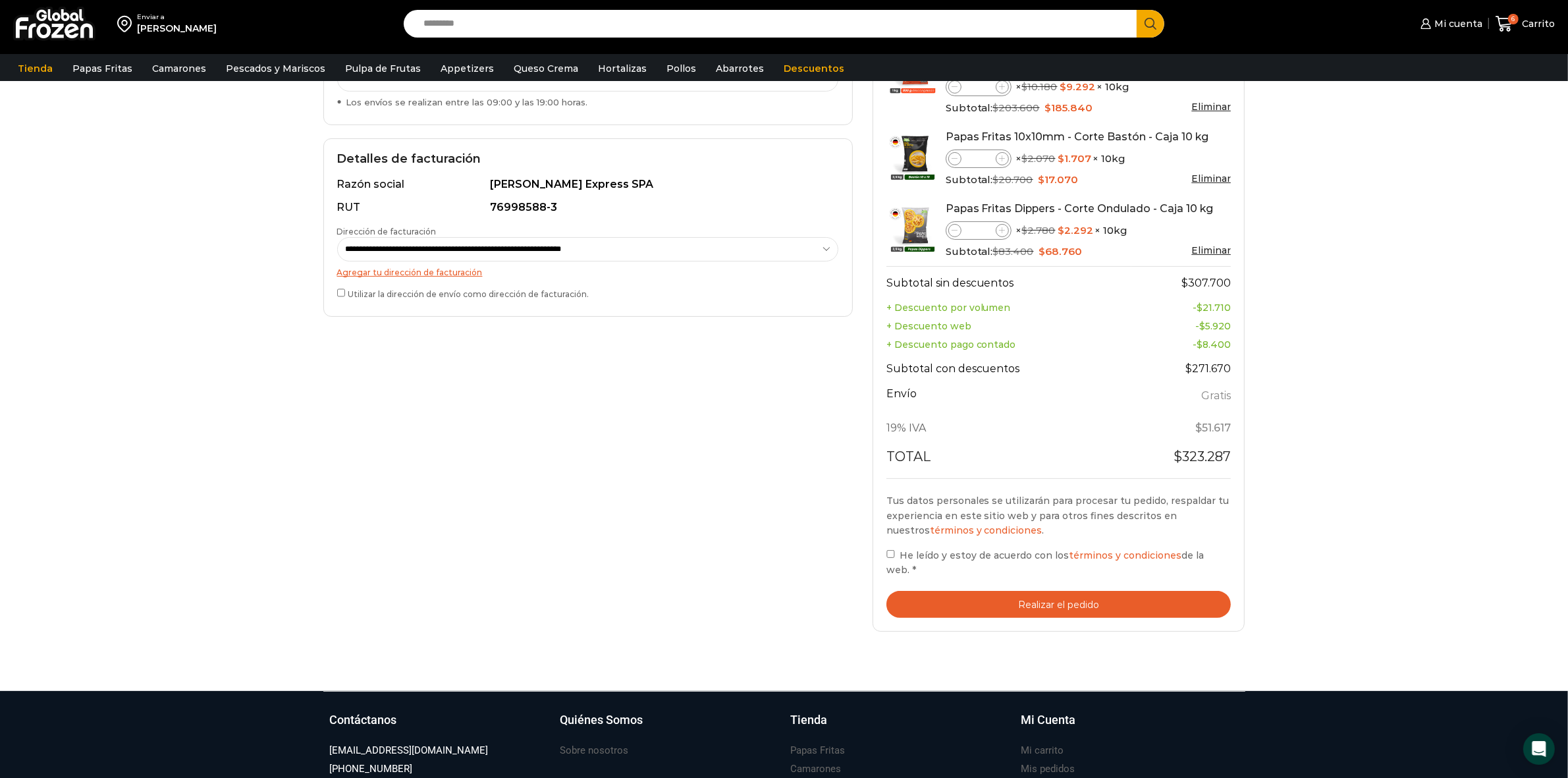
click at [965, 610] on button "Realizar el pedido" at bounding box center [1058, 604] width 345 height 27
